Goal: Find specific page/section

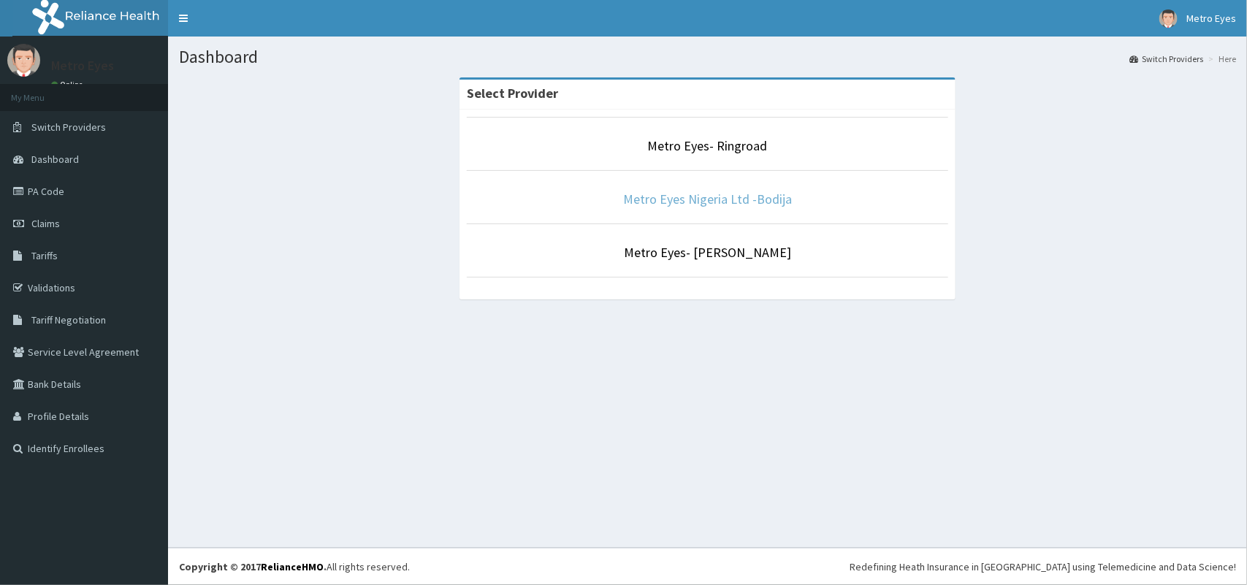
click at [719, 196] on link "Metro Eyes Nigeria Ltd -Bodija" at bounding box center [707, 199] width 169 height 17
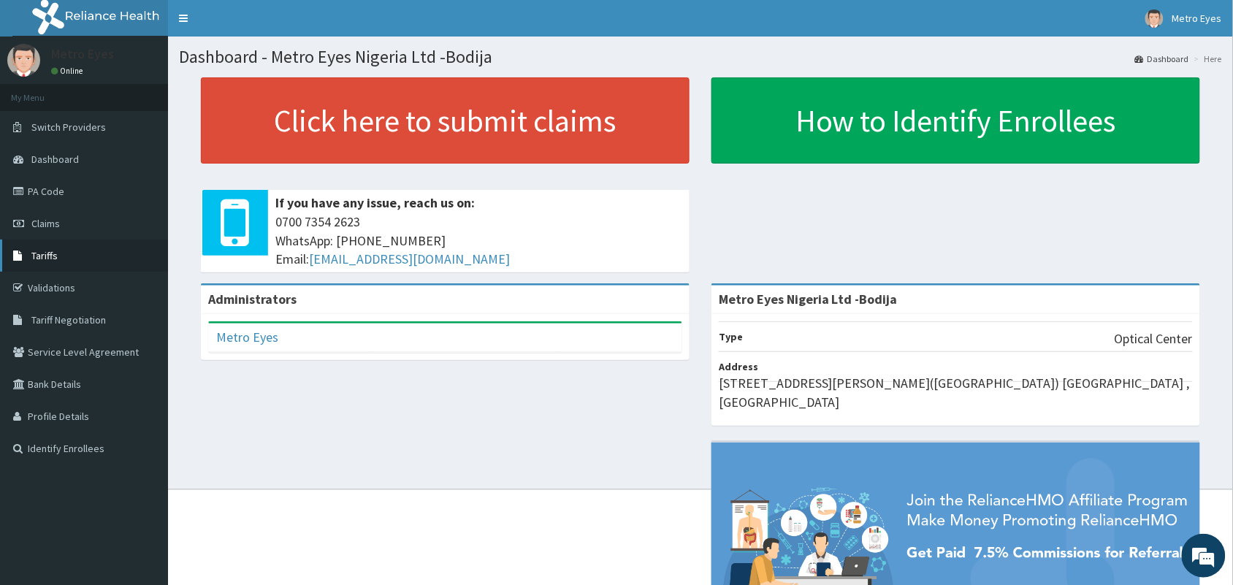
click at [68, 253] on link "Tariffs" at bounding box center [84, 256] width 168 height 32
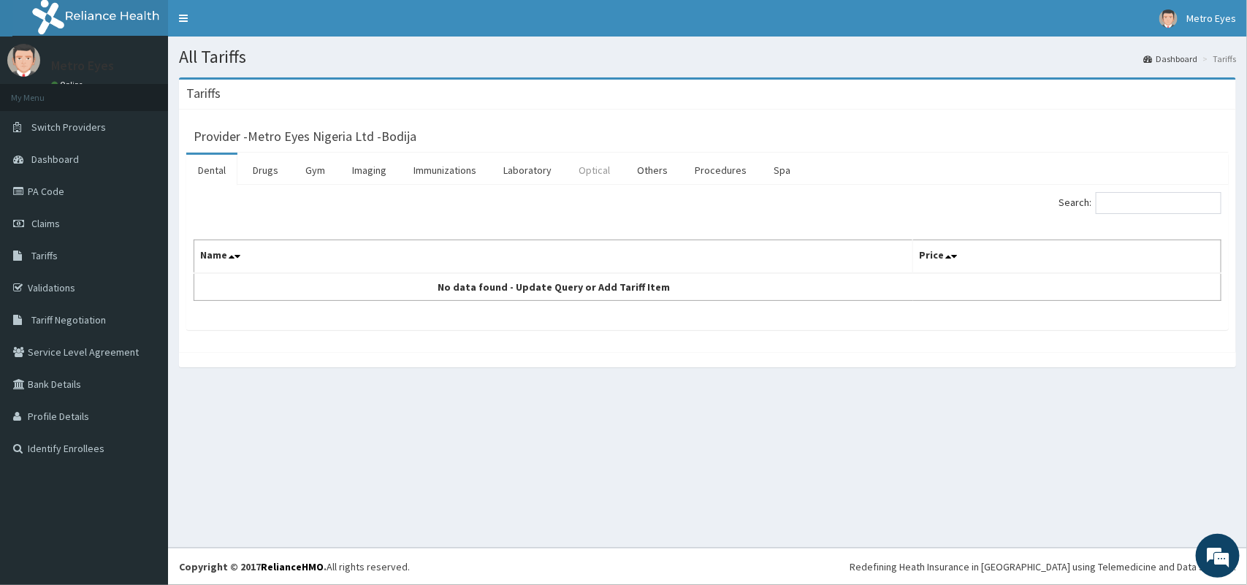
click at [596, 172] on link "Optical" at bounding box center [594, 170] width 55 height 31
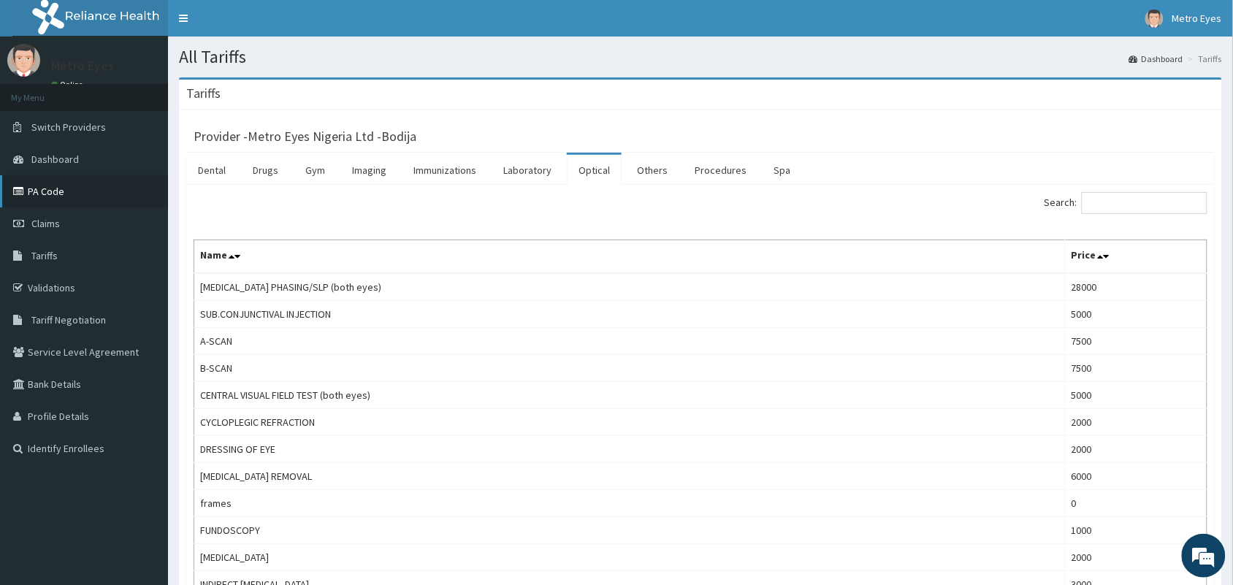
click at [81, 183] on link "PA Code" at bounding box center [84, 191] width 168 height 32
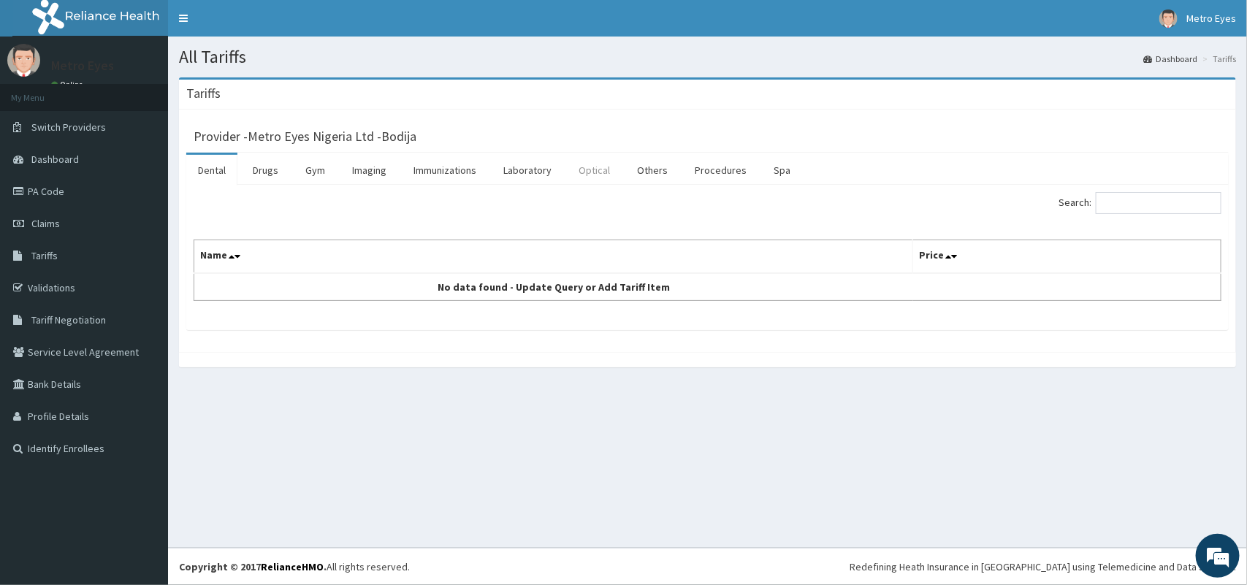
click at [597, 169] on link "Optical" at bounding box center [594, 170] width 55 height 31
